Goal: Information Seeking & Learning: Learn about a topic

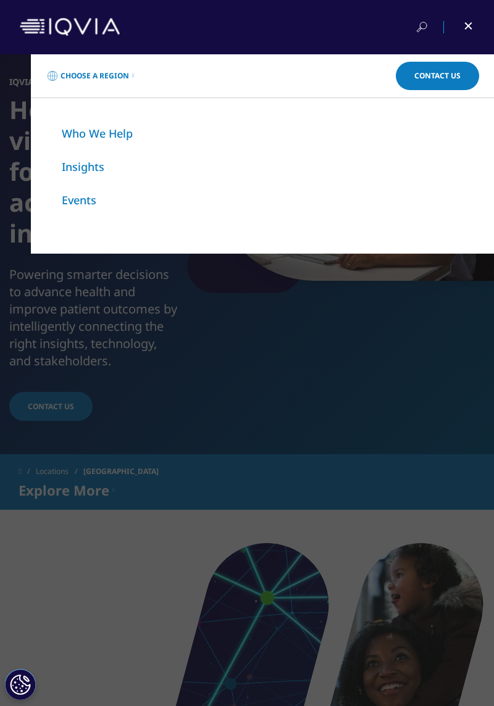
click at [480, 21] on div at bounding box center [247, 27] width 494 height 54
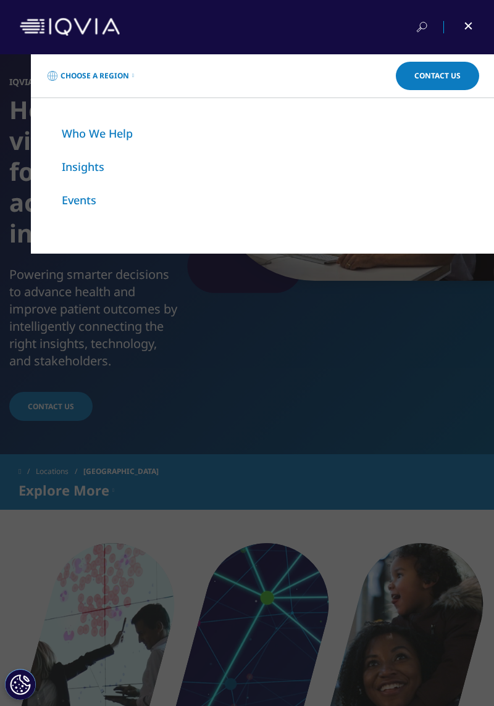
click at [463, 21] on div at bounding box center [460, 27] width 28 height 12
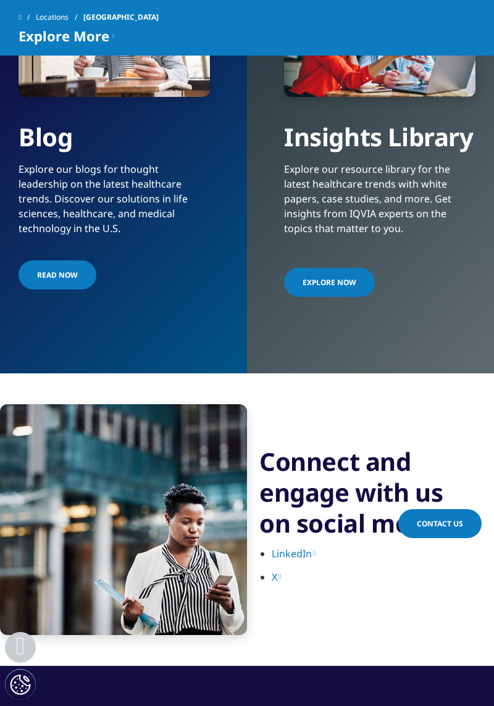
scroll to position [2674, 0]
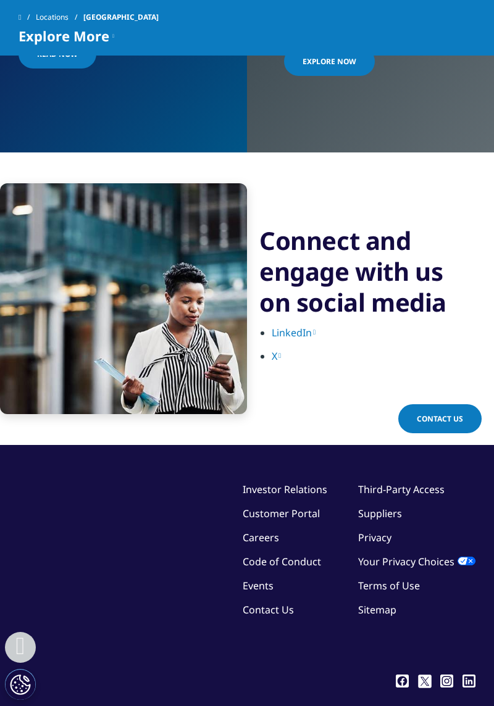
click at [258, 579] on link "Events" at bounding box center [258, 586] width 31 height 14
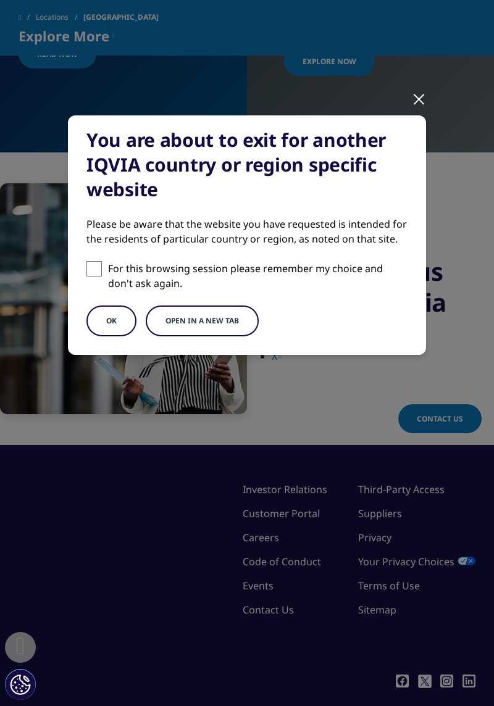
click at [322, 278] on p "For this browsing session please remember my choice and don't ask again." at bounding box center [257, 276] width 299 height 30
click at [102, 277] on input "For this browsing session please remember my choice and don't ask again." at bounding box center [93, 268] width 15 height 15
checkbox input "true"
click at [109, 320] on button "OK" at bounding box center [111, 321] width 50 height 31
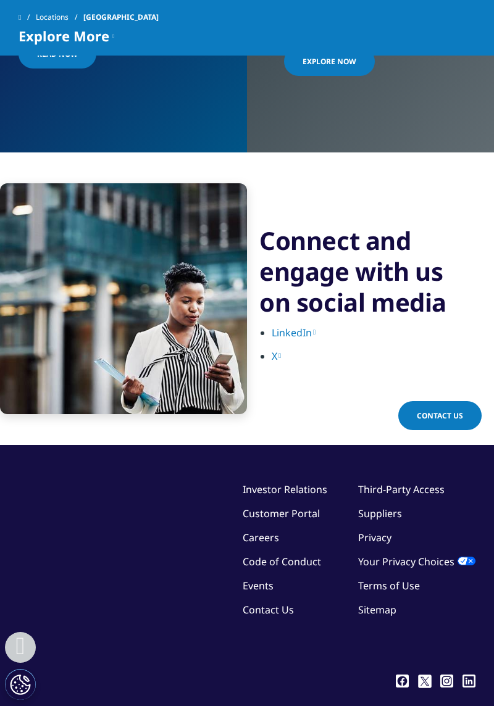
scroll to position [2706, 0]
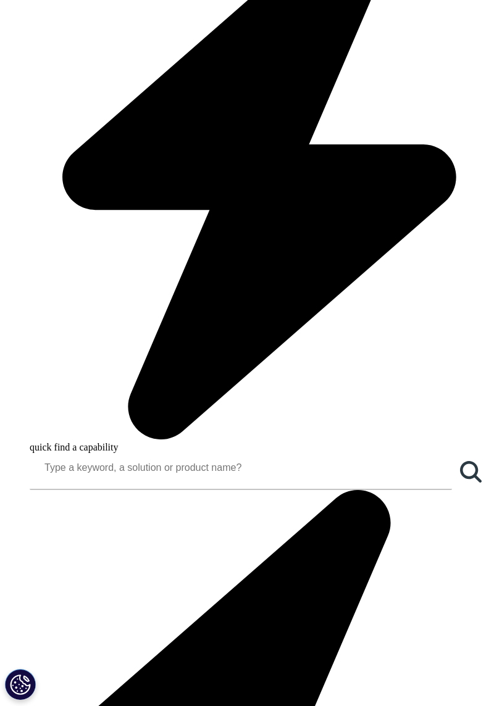
scroll to position [772, 0]
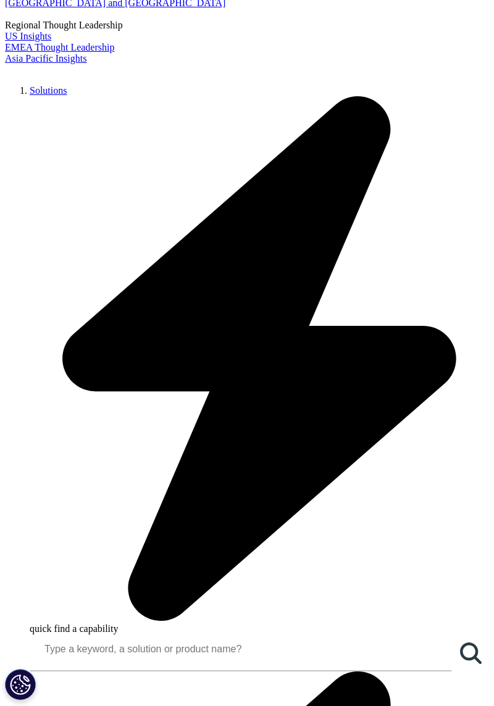
scroll to position [239, 0]
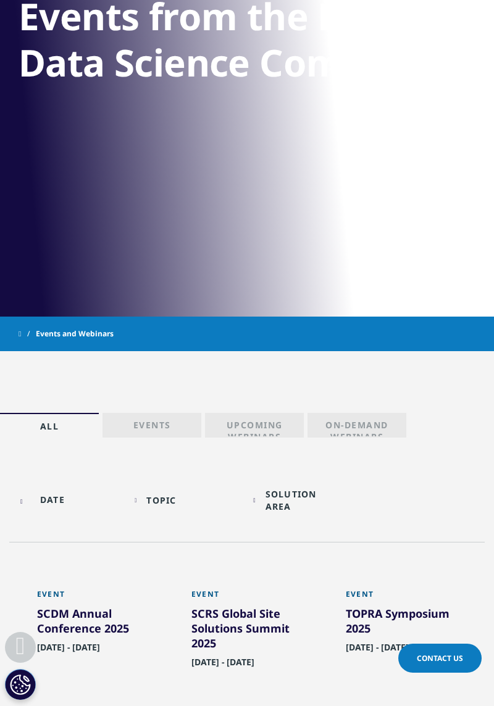
click at [165, 489] on div "Topic Loading Clear Or/And Operator" at bounding box center [188, 500] width 107 height 29
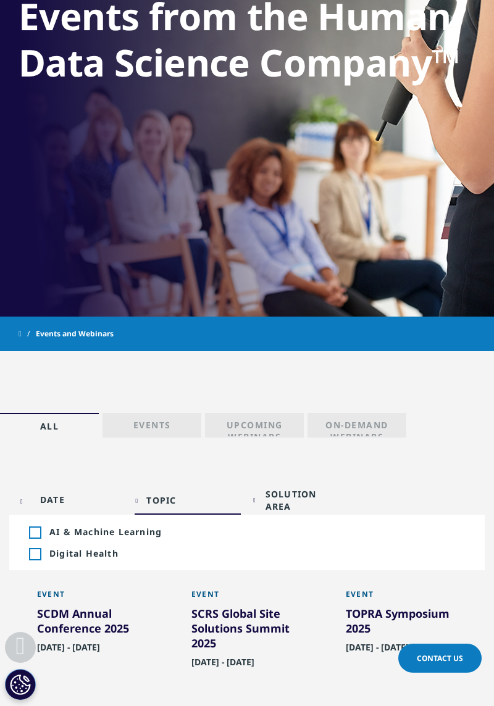
click at [288, 508] on div "Solution Area" at bounding box center [304, 499] width 79 height 23
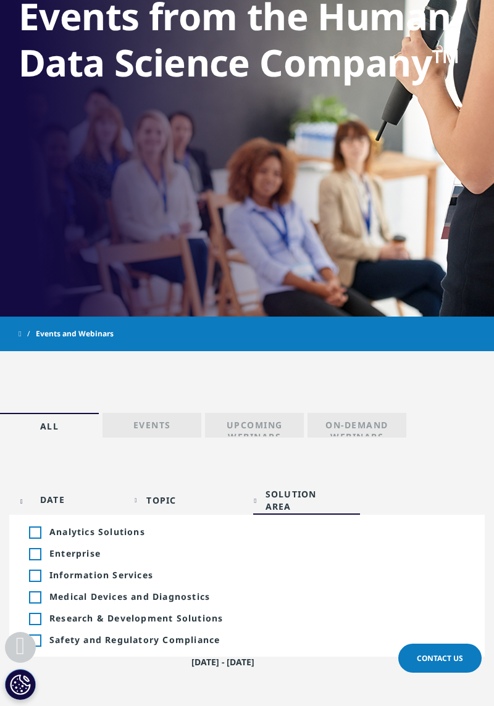
click at [173, 430] on link "Events" at bounding box center [151, 425] width 99 height 25
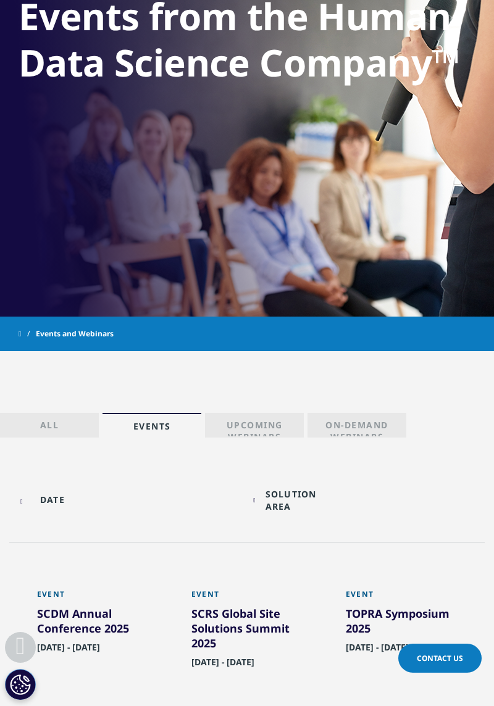
click at [272, 415] on link "Upcoming Webinars" at bounding box center [254, 425] width 99 height 25
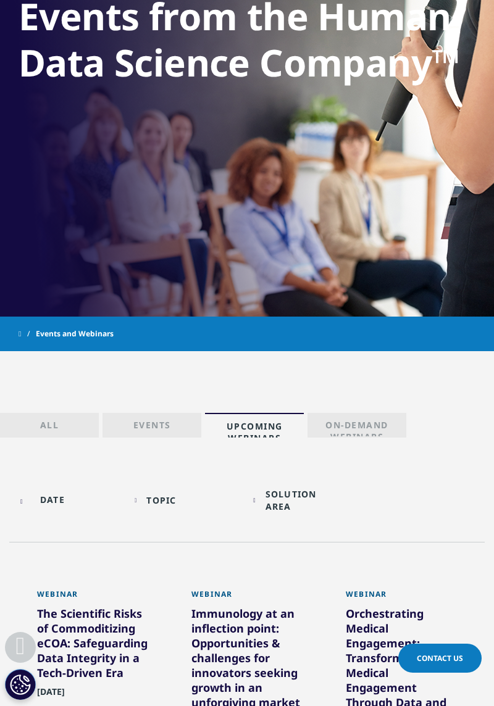
click at [385, 427] on p "On-Demand Webinars" at bounding box center [357, 427] width 86 height 17
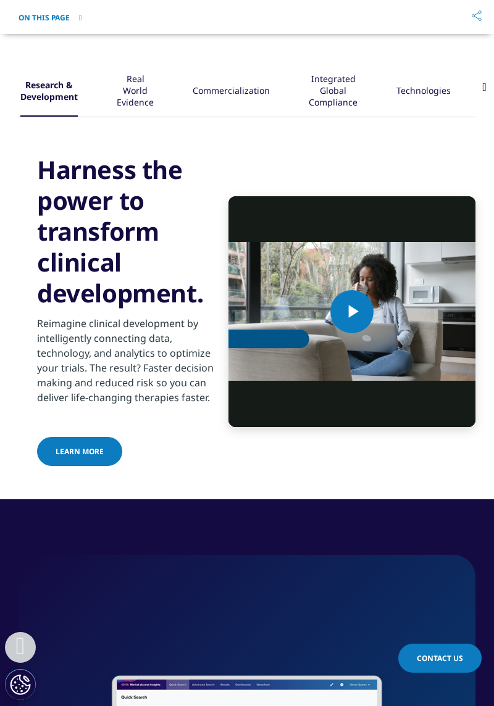
scroll to position [1983, 0]
